Goal: Transaction & Acquisition: Purchase product/service

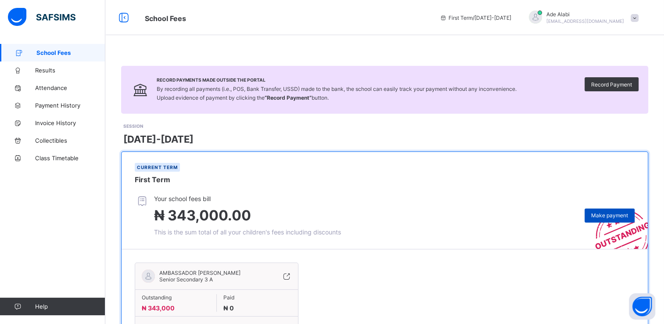
click at [618, 215] on span "Make payment" at bounding box center [609, 215] width 37 height 7
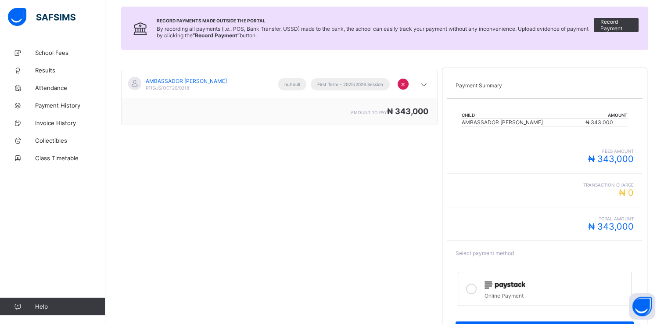
scroll to position [126, 0]
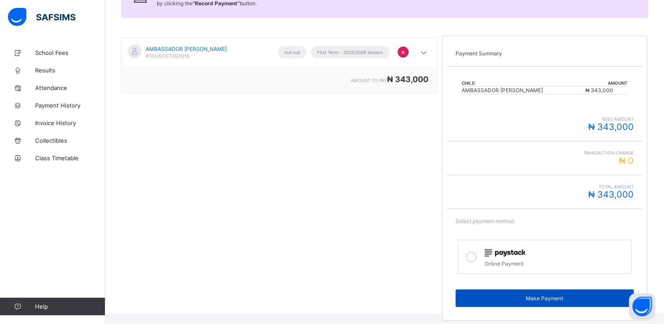
click at [502, 290] on div "Make Payment" at bounding box center [544, 298] width 178 height 18
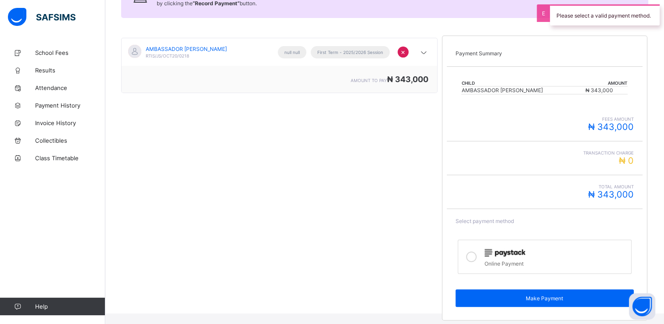
click at [476, 257] on icon at bounding box center [471, 256] width 11 height 11
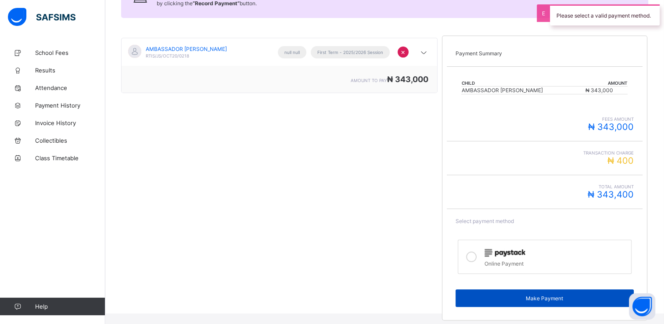
click at [502, 295] on span "Make Payment" at bounding box center [544, 298] width 165 height 7
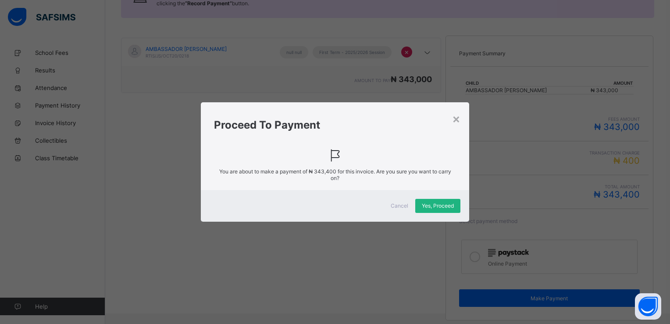
click at [435, 203] on span "Yes, Proceed" at bounding box center [438, 205] width 32 height 7
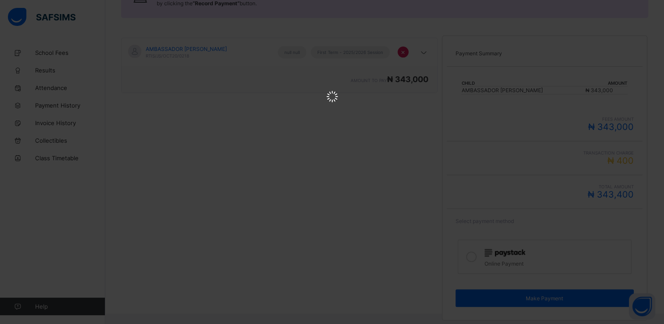
scroll to position [0, 0]
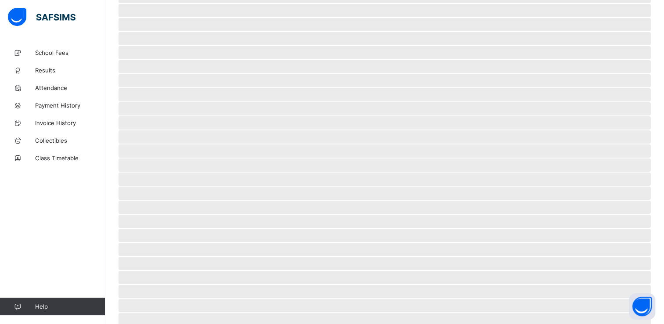
scroll to position [23, 0]
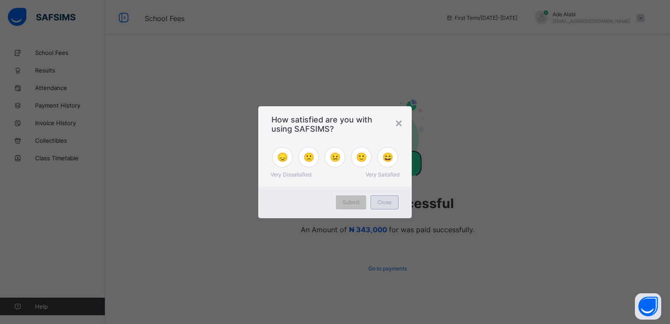
click at [381, 203] on span "Close" at bounding box center [385, 202] width 14 height 7
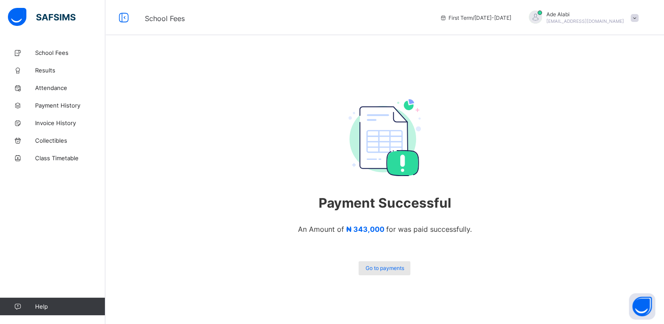
click at [381, 266] on span "Go to payments" at bounding box center [384, 267] width 39 height 7
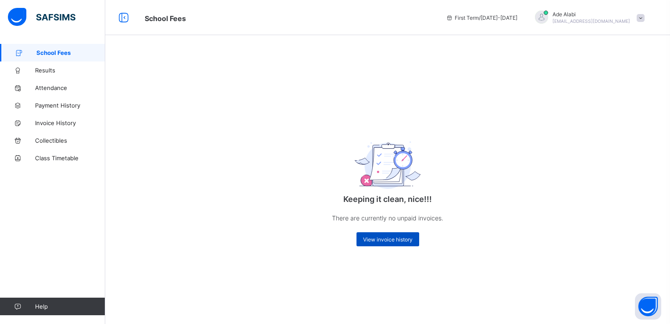
click at [364, 239] on span "View invoice history" at bounding box center [388, 239] width 50 height 7
click at [367, 239] on span "View invoice history" at bounding box center [388, 239] width 50 height 7
click at [380, 238] on span "View invoice history" at bounding box center [388, 239] width 50 height 7
click at [375, 242] on span "View invoice history" at bounding box center [388, 239] width 50 height 7
click at [86, 125] on span "Invoice History" at bounding box center [70, 122] width 70 height 7
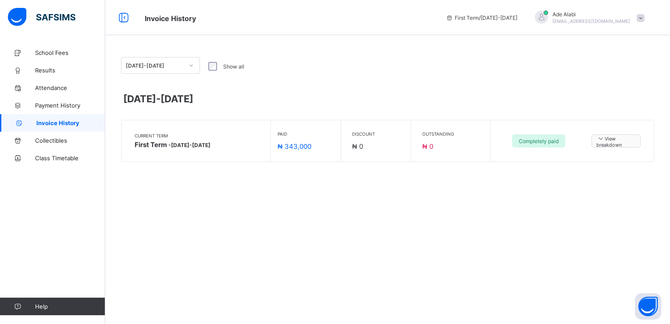
click at [598, 139] on icon at bounding box center [600, 137] width 9 height 7
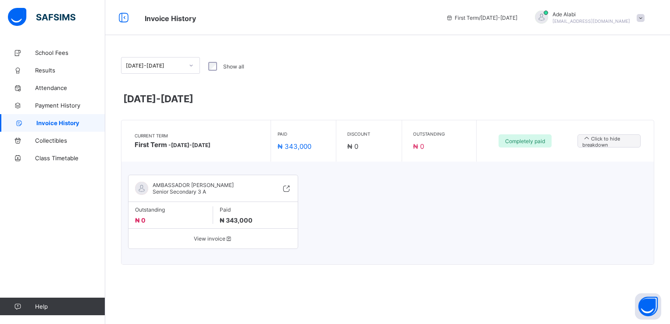
click at [218, 238] on span "View invoice" at bounding box center [213, 238] width 156 height 7
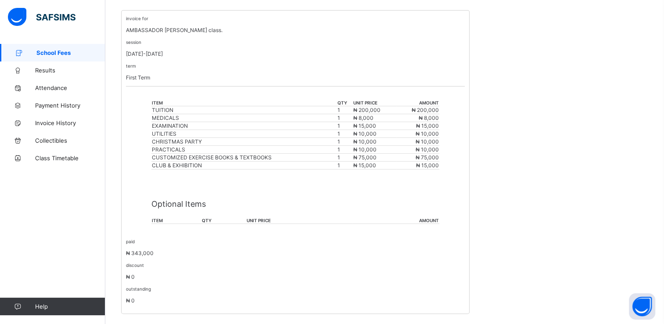
scroll to position [187, 0]
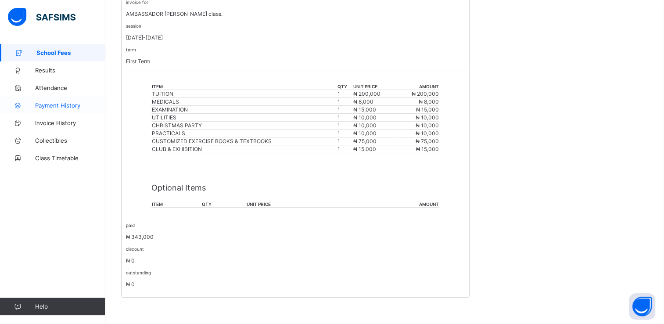
click at [67, 101] on link "Payment History" at bounding box center [52, 105] width 105 height 18
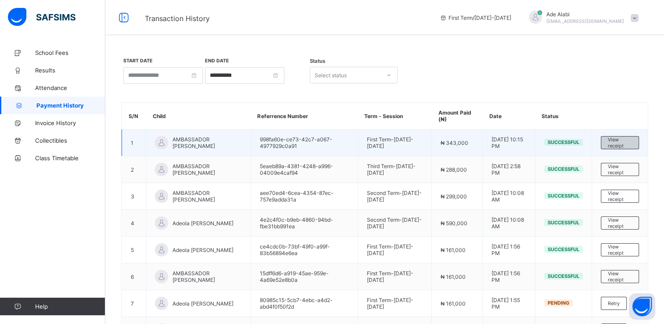
click at [626, 143] on span "View receipt" at bounding box center [619, 142] width 24 height 12
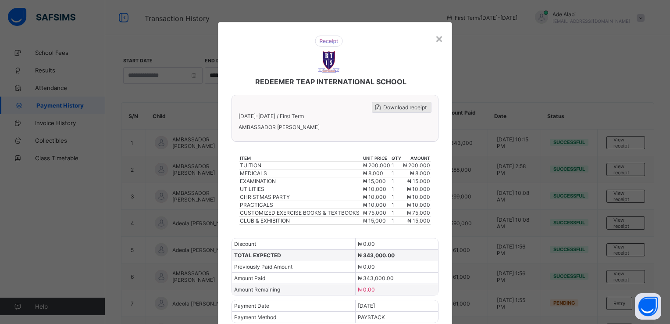
click at [386, 106] on span "Download receipt" at bounding box center [404, 107] width 43 height 7
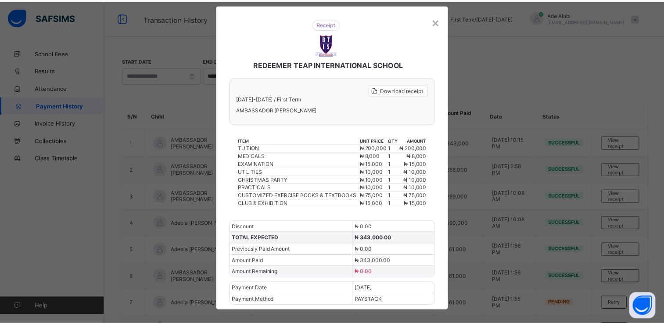
scroll to position [25, 0]
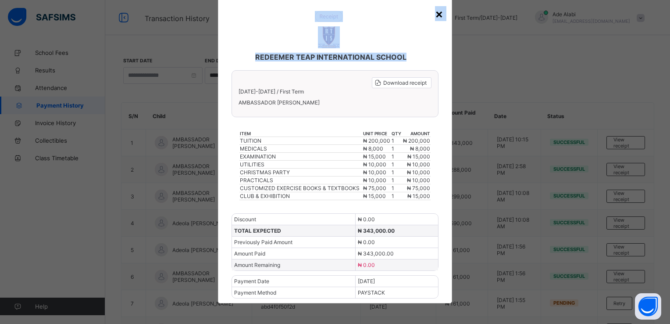
drag, startPoint x: 431, startPoint y: 15, endPoint x: 436, endPoint y: 16, distance: 5.3
click at [436, 16] on div "× REDEEMER TEAP INTERNATIONAL SCHOOL Download receipt [DATE]-[DATE] / First Ter…" at bounding box center [335, 150] width 235 height 306
click at [436, 16] on div "×" at bounding box center [439, 13] width 8 height 15
